Goal: Information Seeking & Learning: Learn about a topic

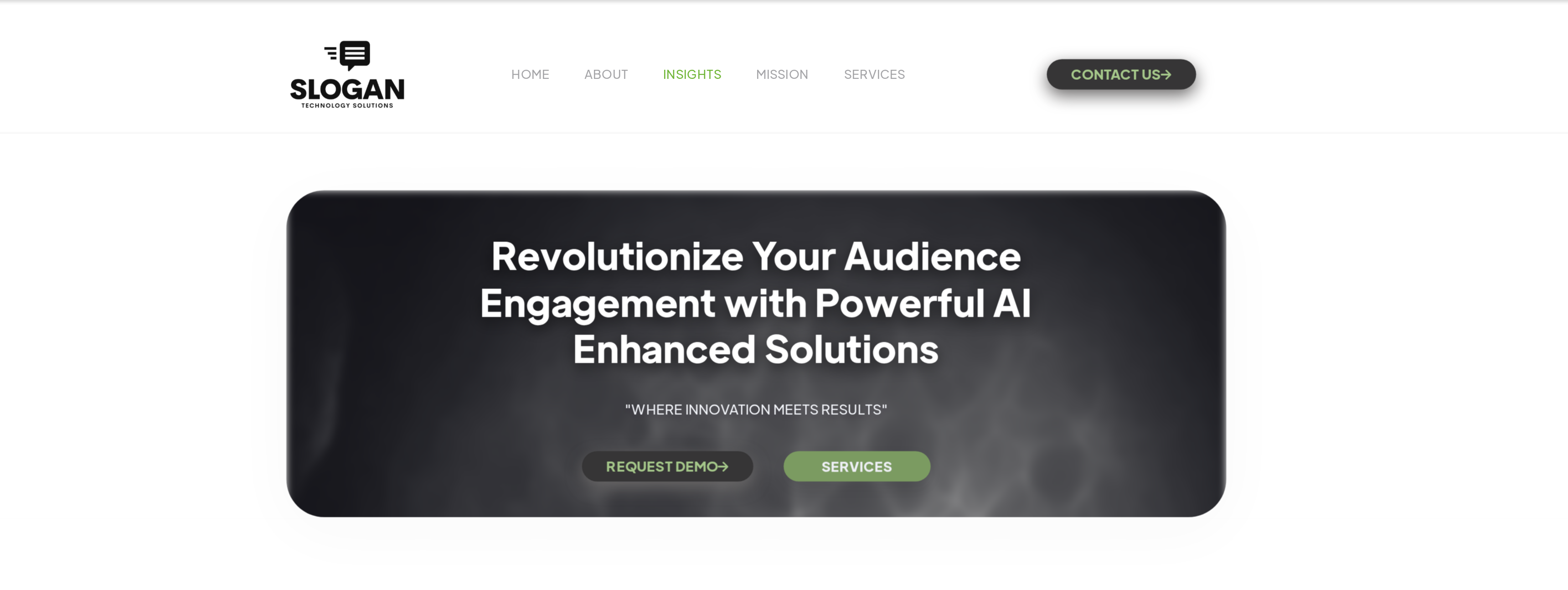
click at [743, 42] on link "INSIGHTS" at bounding box center [746, 45] width 36 height 10
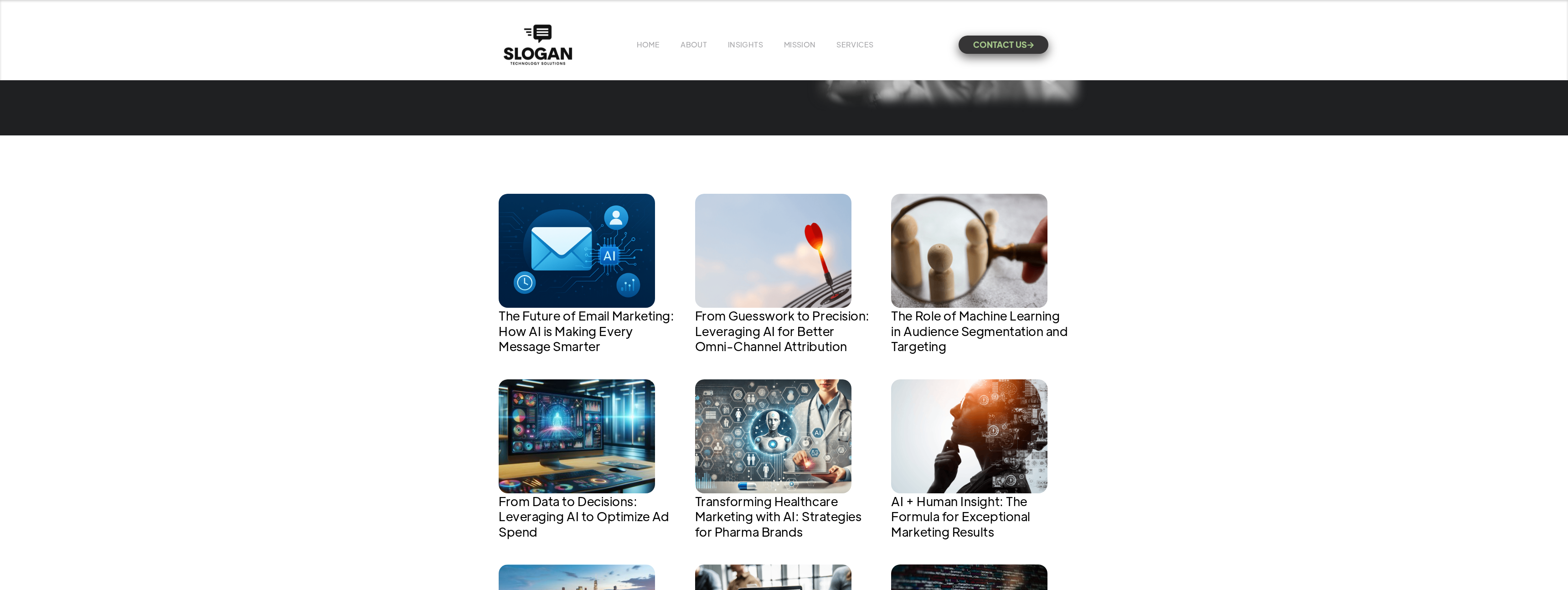
scroll to position [302, 0]
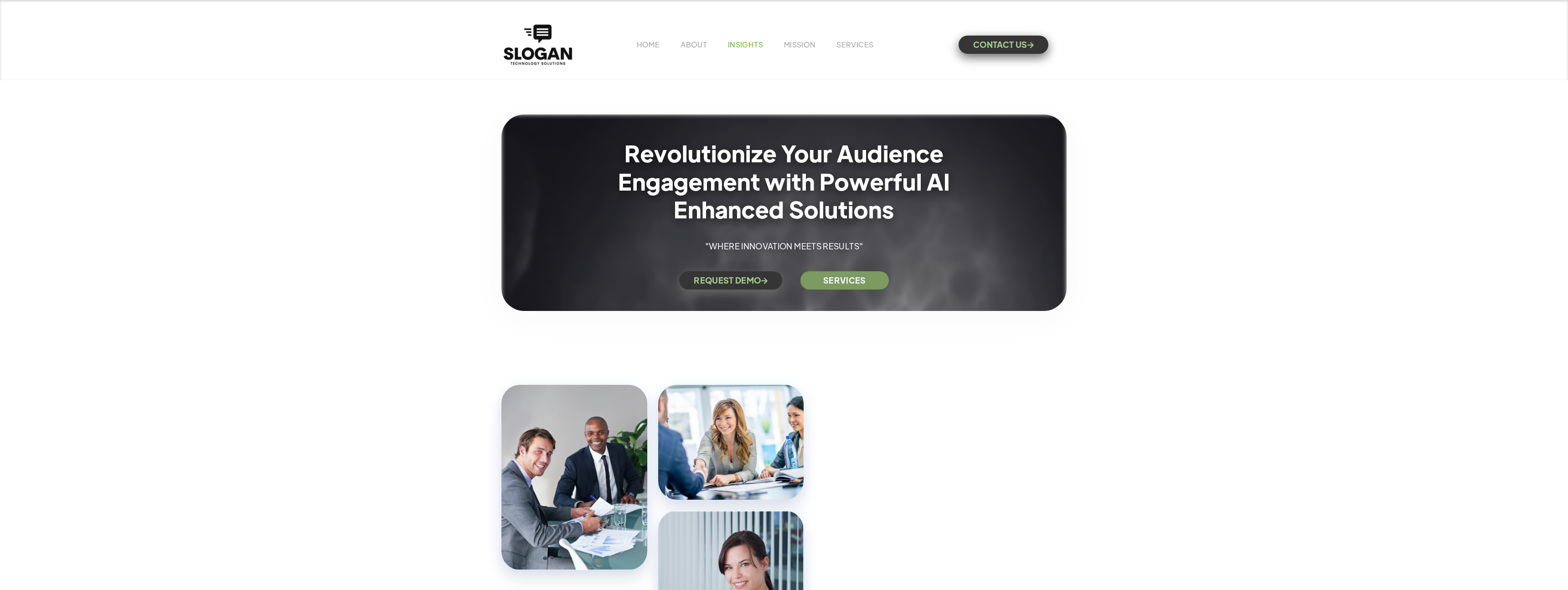
click at [750, 46] on link "INSIGHTS" at bounding box center [746, 45] width 36 height 10
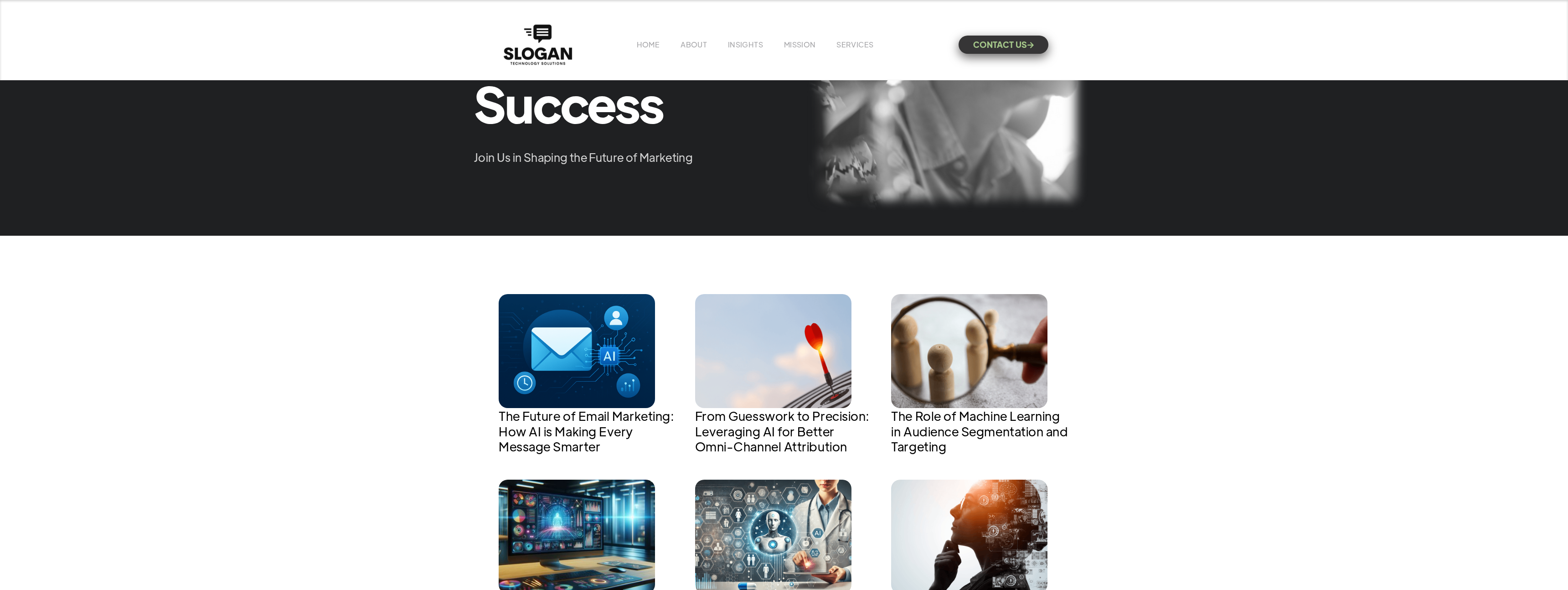
scroll to position [198, 0]
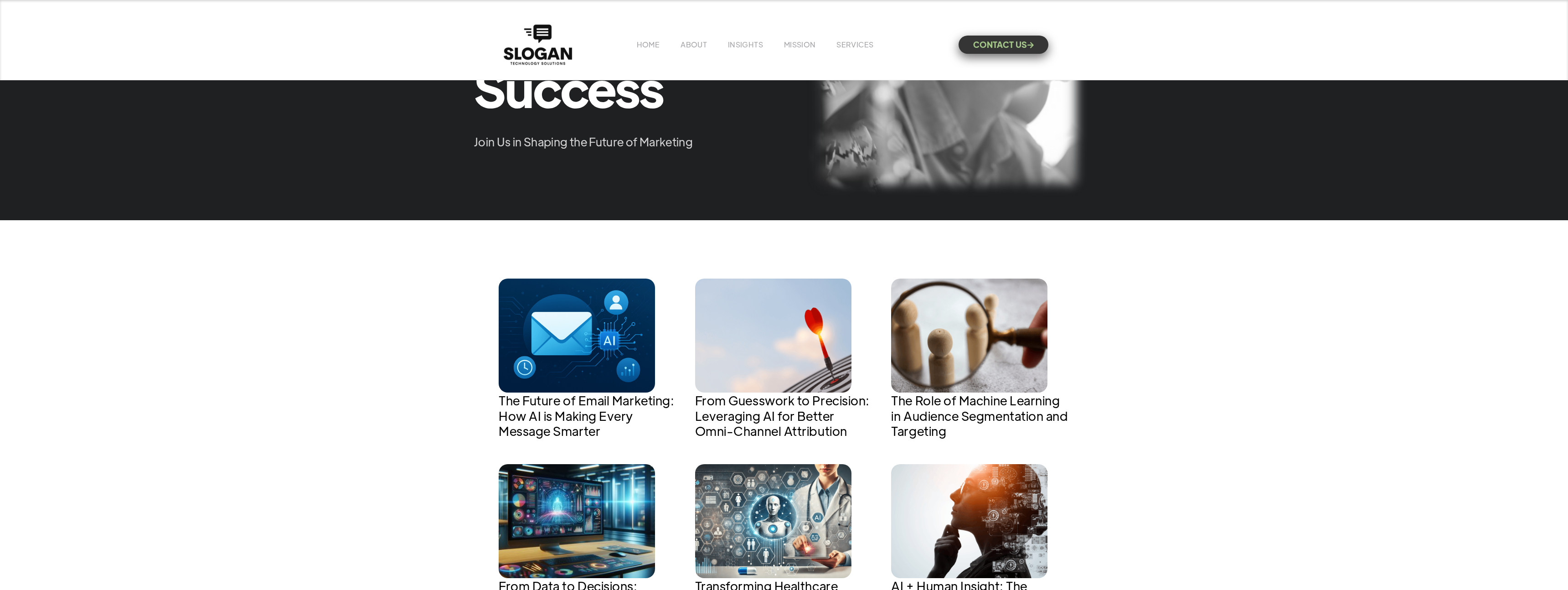
click at [571, 393] on h1 "The Future of Email Marketing: How AI is Making Every Message Smarter" at bounding box center [588, 416] width 178 height 46
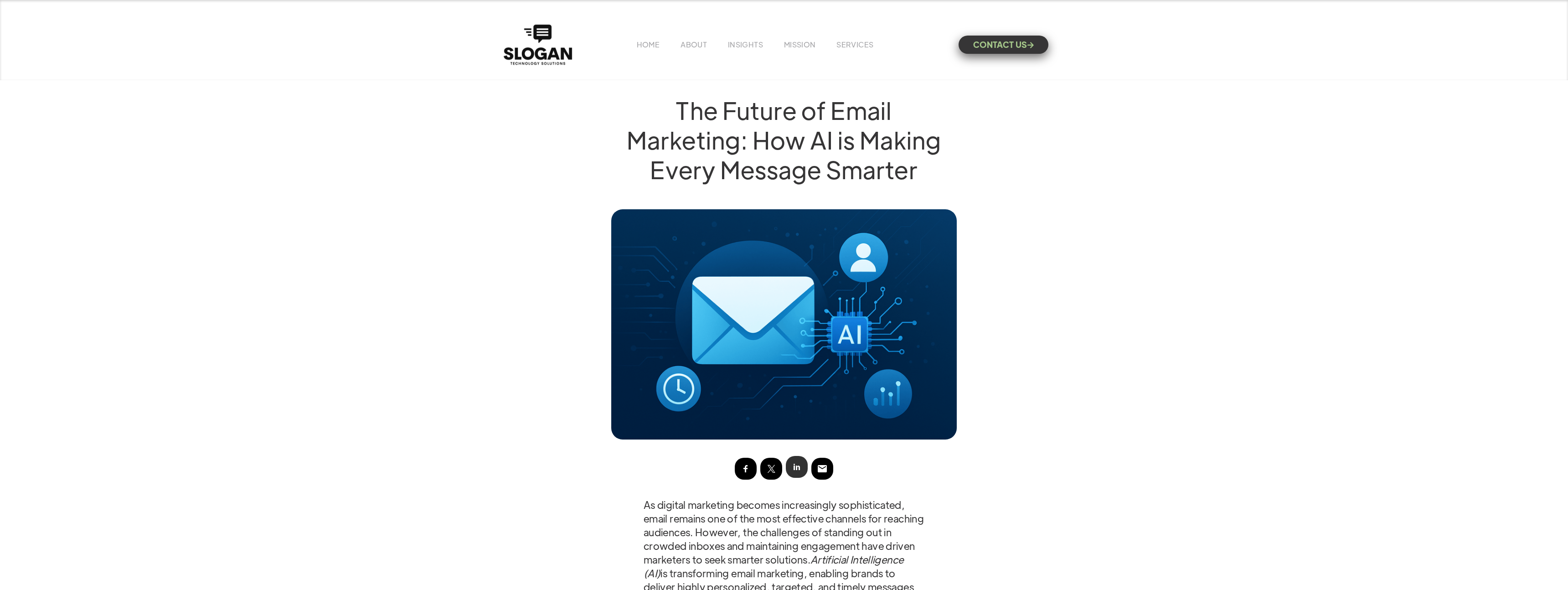
click at [801, 468] on img at bounding box center [796, 467] width 11 height 11
